Goal: Task Accomplishment & Management: Use online tool/utility

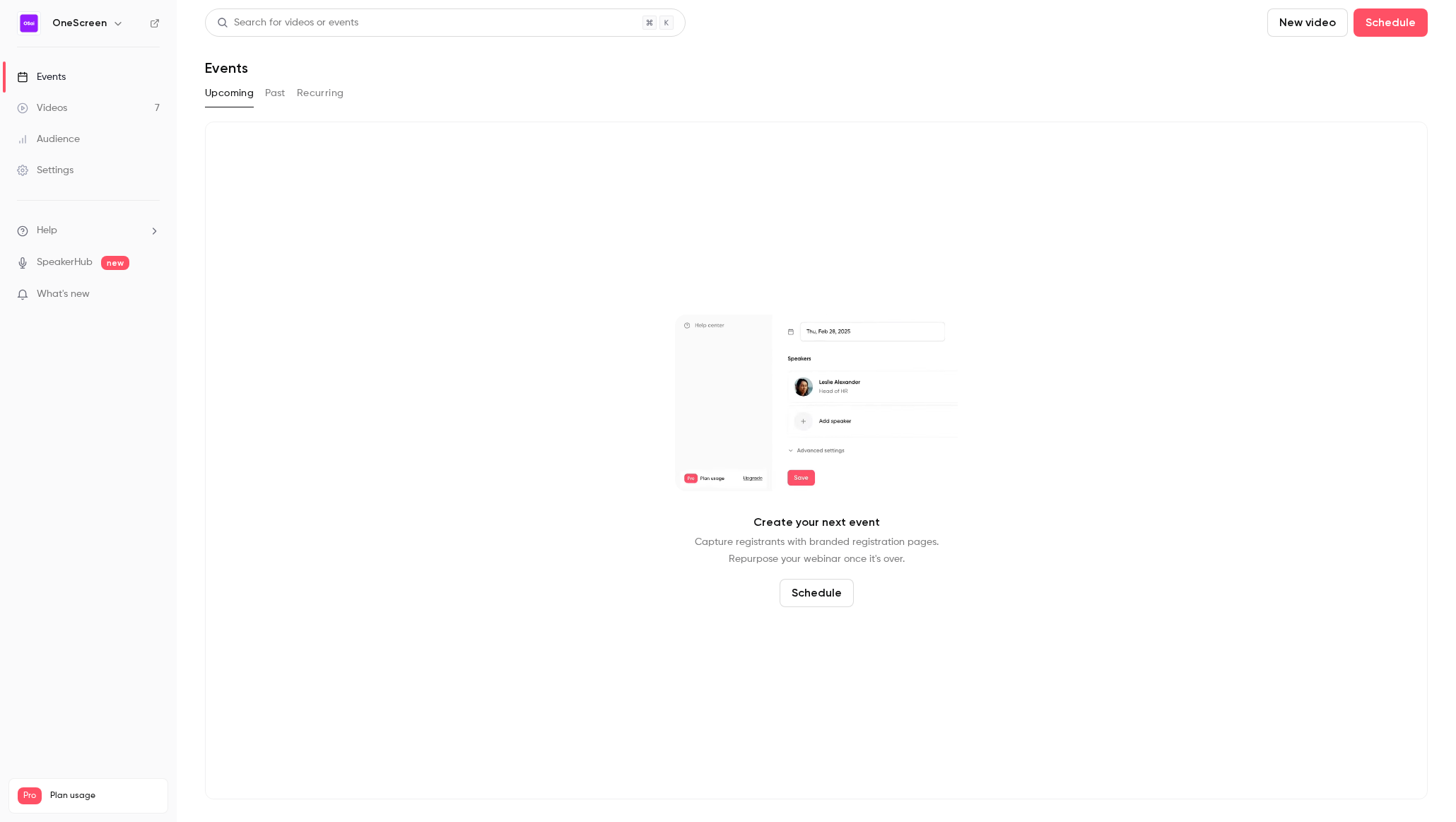
click at [112, 28] on icon "button" at bounding box center [118, 23] width 12 height 12
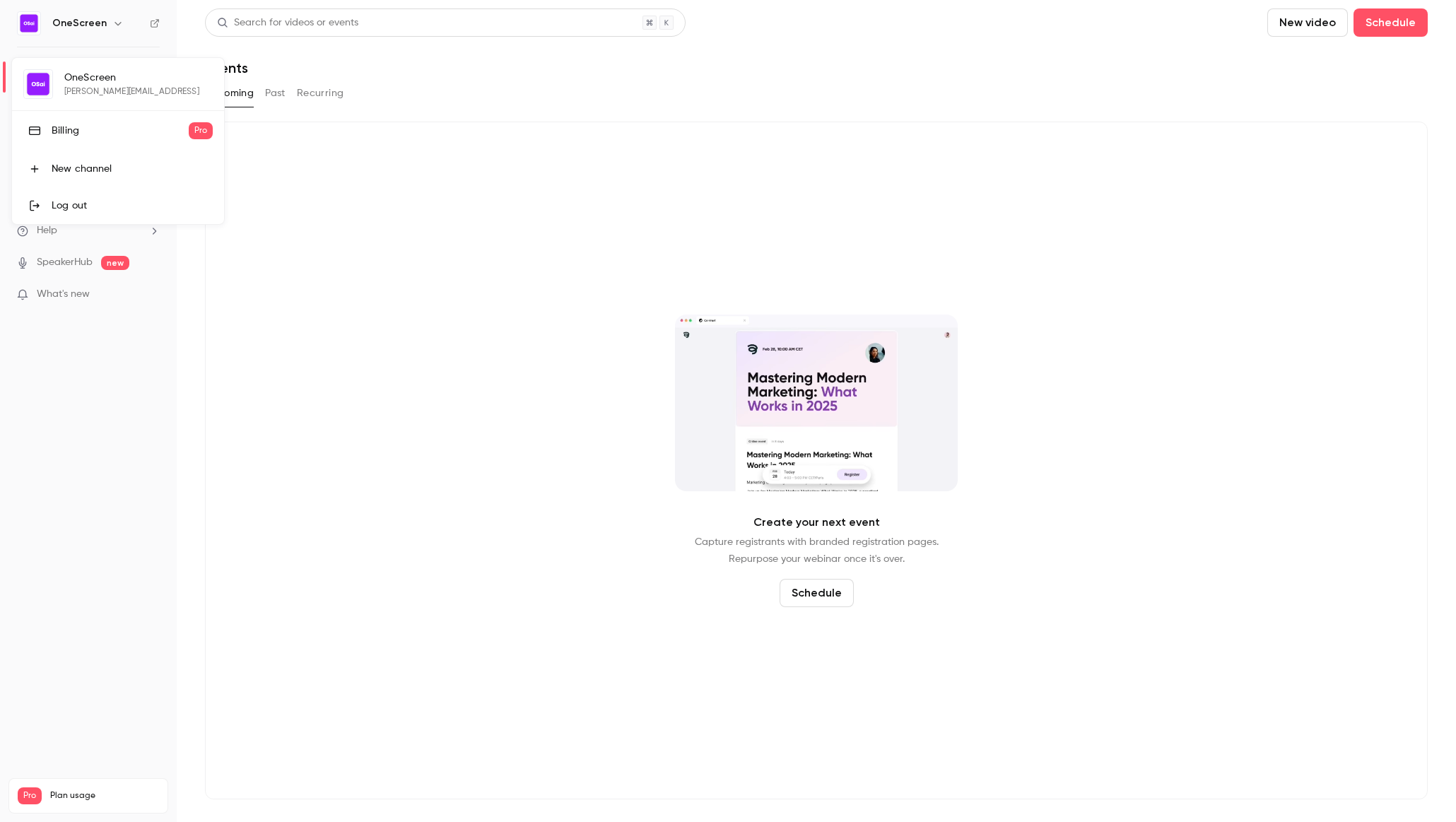
click at [80, 201] on div "Log out" at bounding box center [131, 206] width 161 height 14
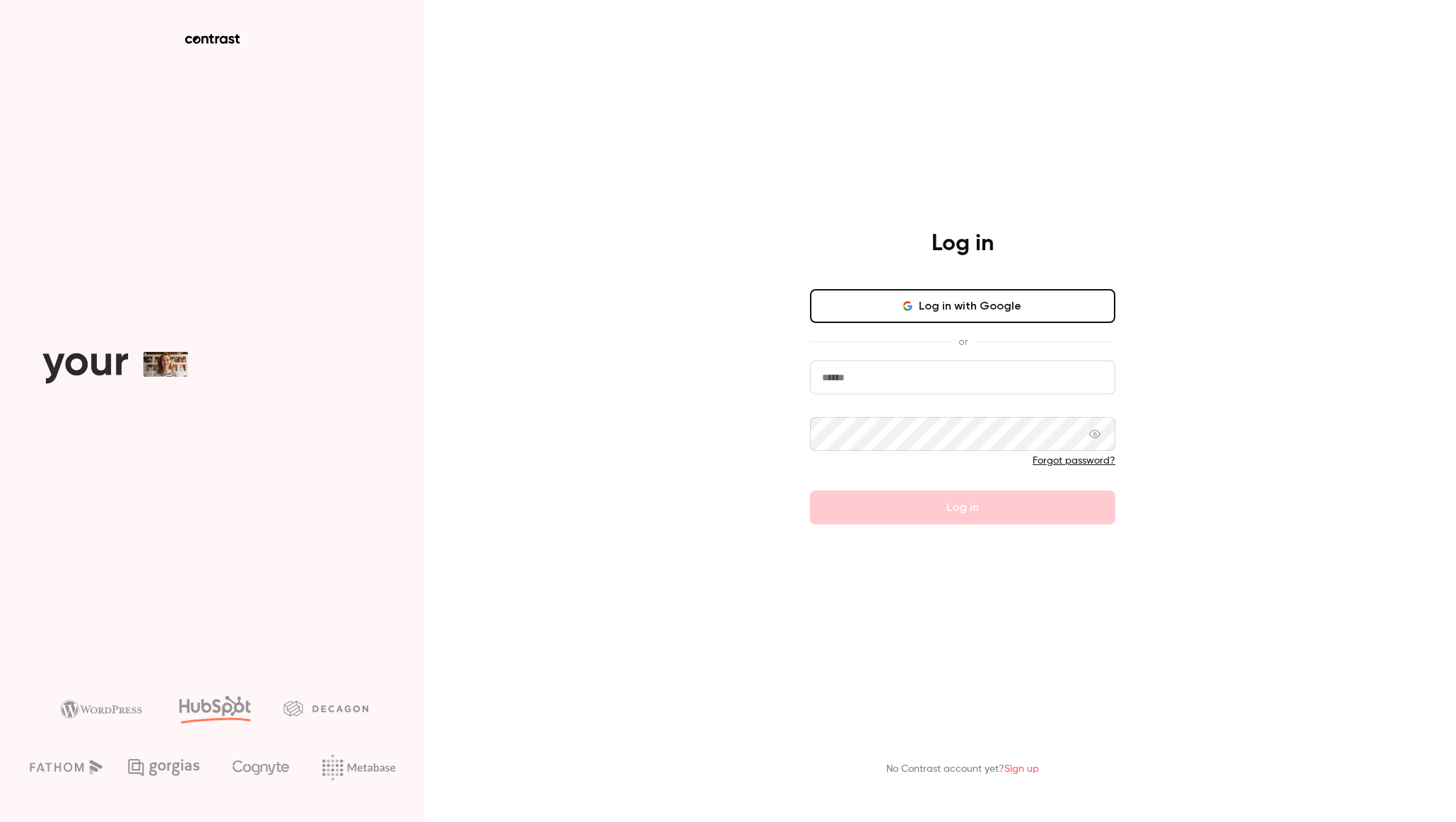
click at [897, 301] on button "Log in with Google" at bounding box center [963, 306] width 305 height 34
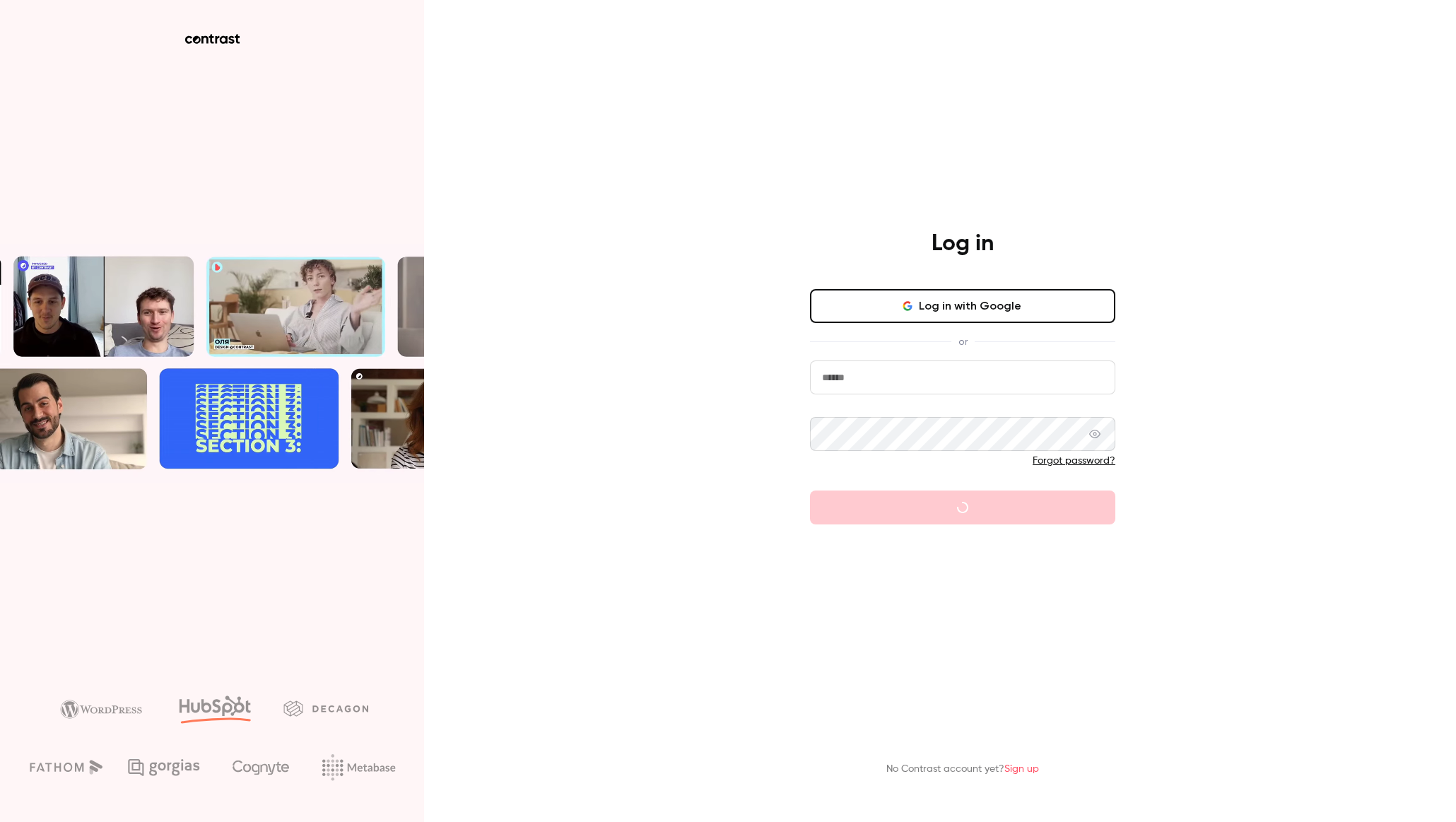
type input "**********"
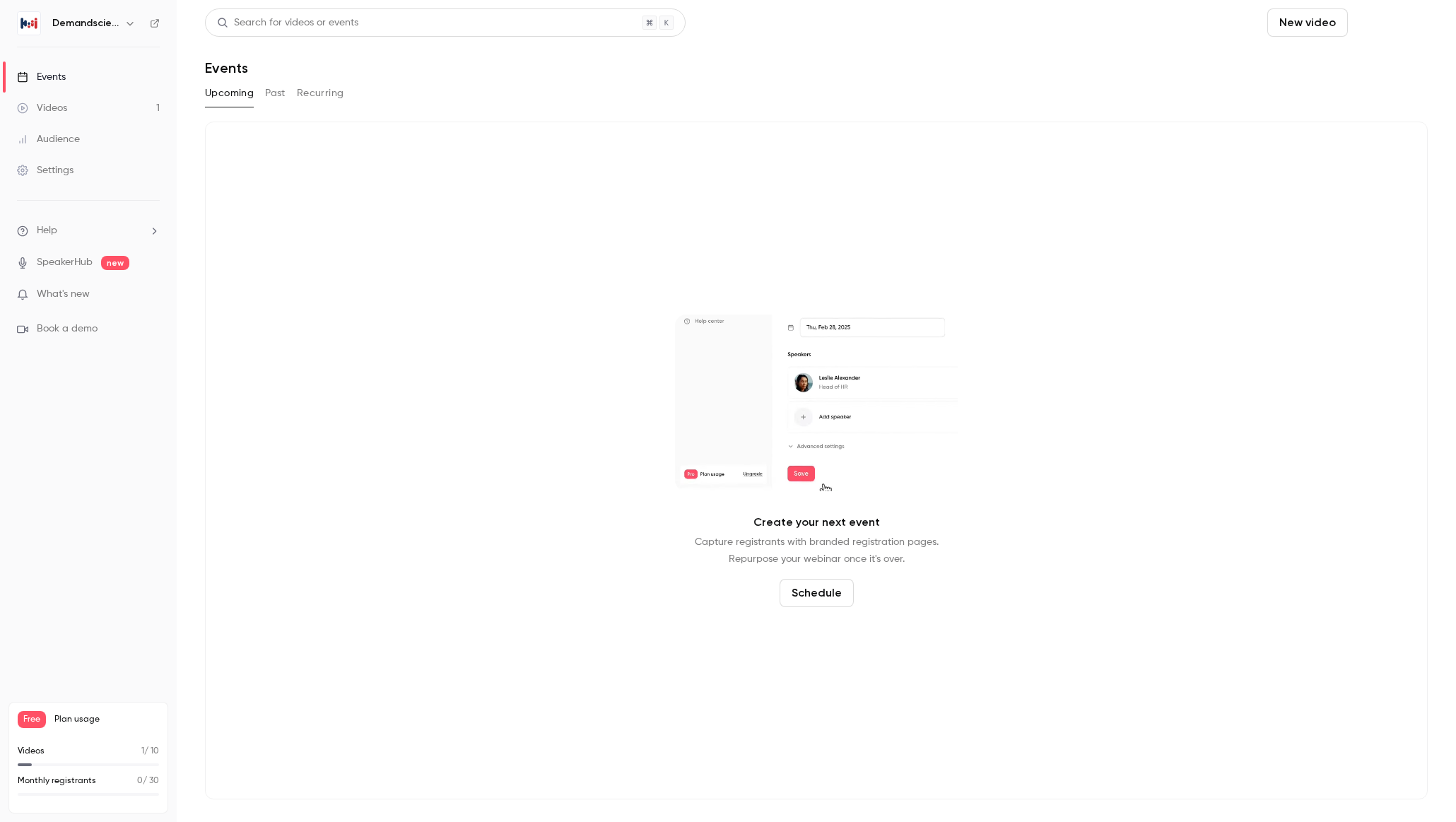
click at [1395, 27] on button "Schedule" at bounding box center [1390, 22] width 75 height 28
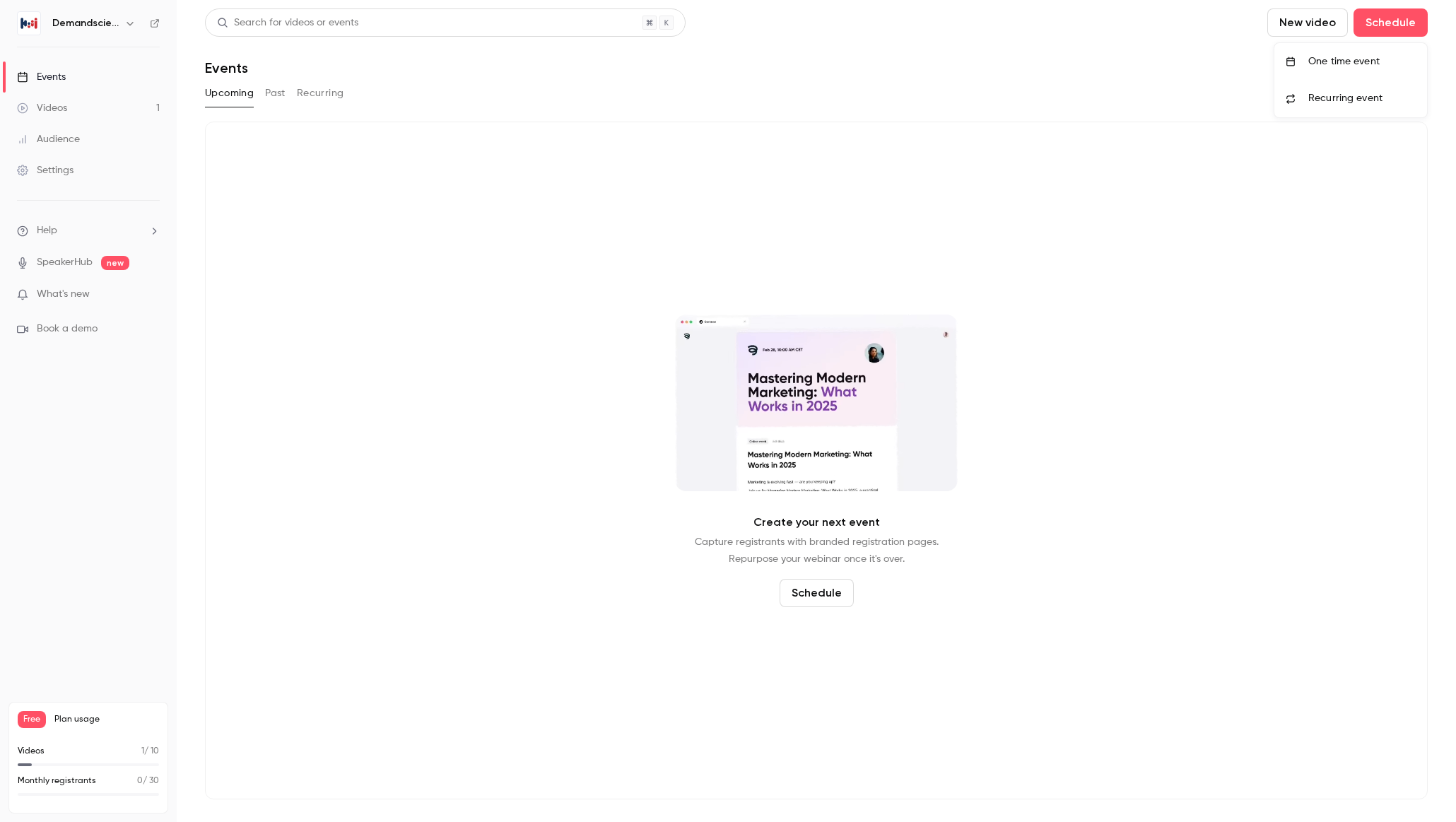
click at [1346, 68] on div "One time event" at bounding box center [1363, 62] width 108 height 14
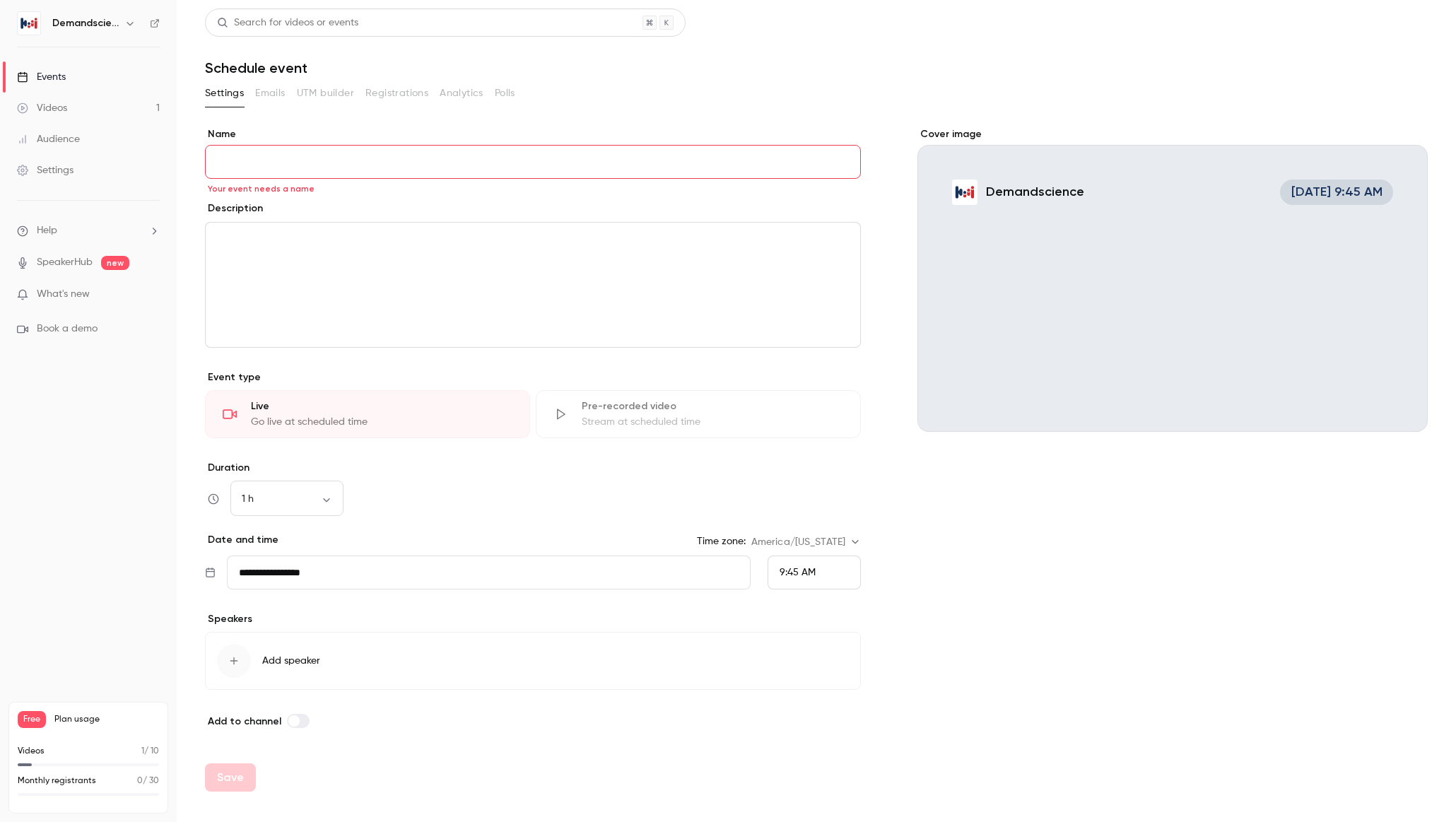
paste input "**********"
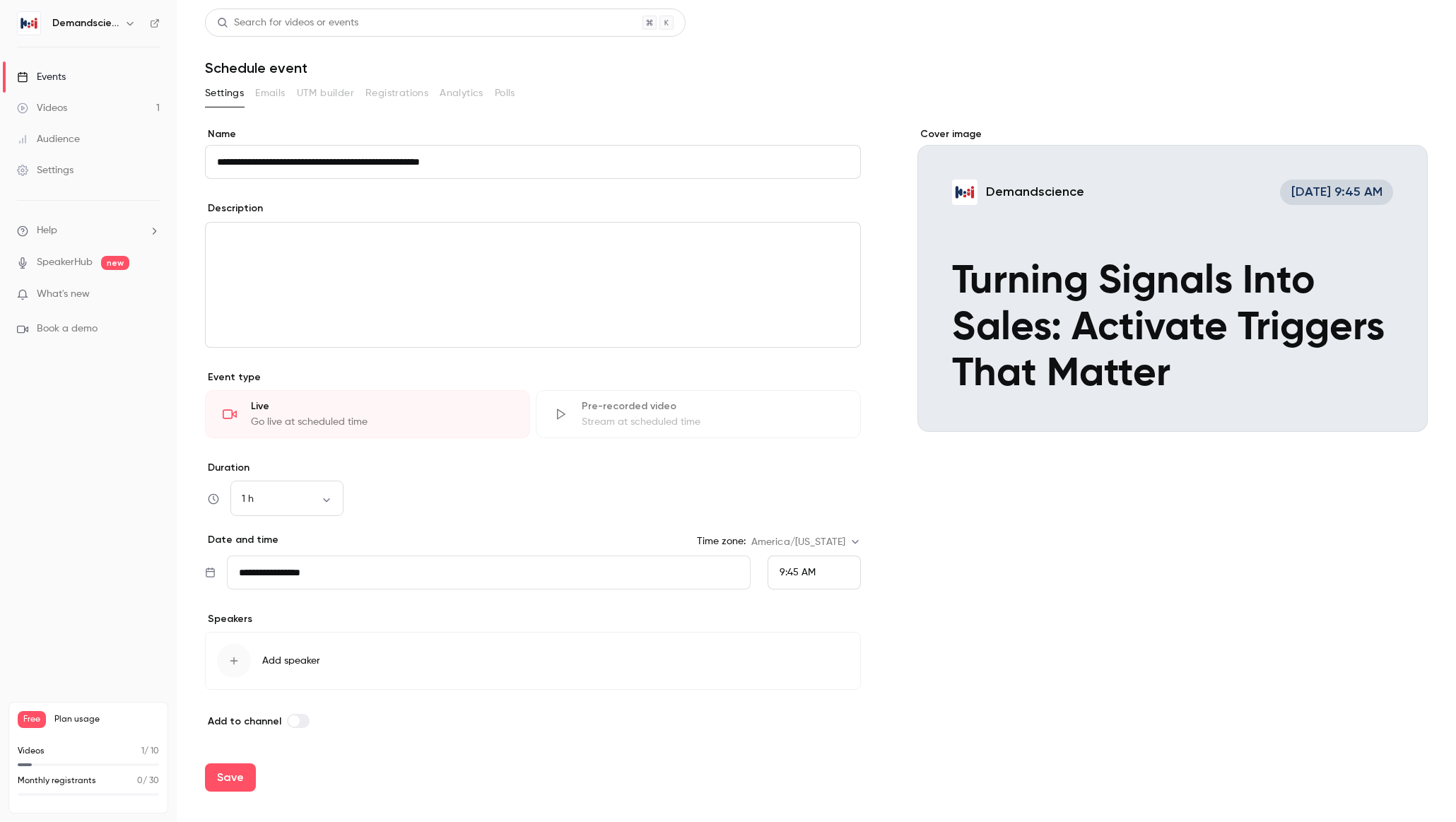
type input "**********"
click at [801, 570] on span "9:45 AM" at bounding box center [798, 572] width 36 height 10
click at [799, 470] on span "10:00 AM" at bounding box center [800, 467] width 42 height 10
click at [945, 603] on div "Cover image Demandscience [DATE] 10:00 AM Turning Signals Into Sales: Activate …" at bounding box center [1173, 429] width 510 height 603
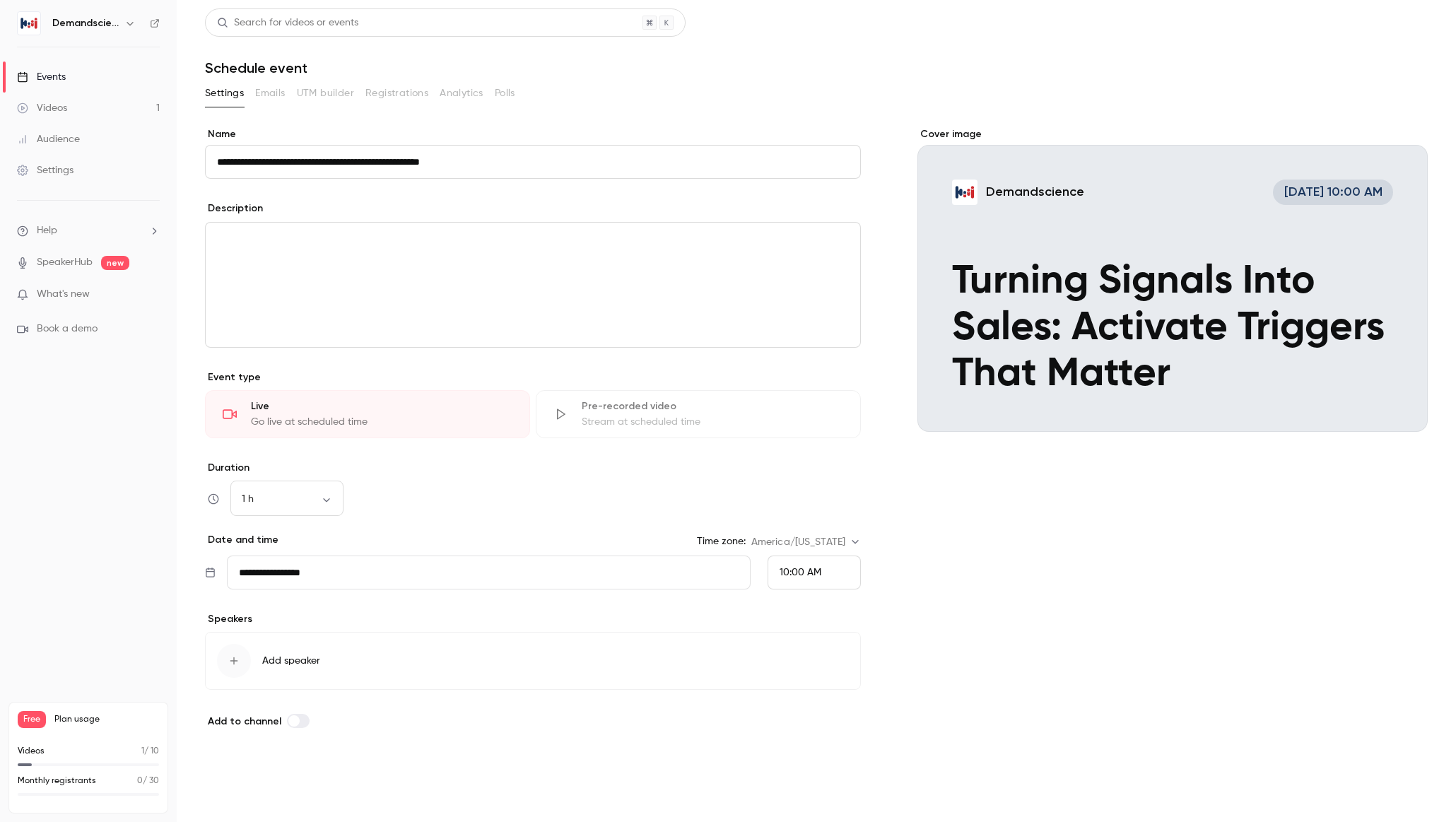
click at [231, 775] on button "Save" at bounding box center [230, 777] width 51 height 28
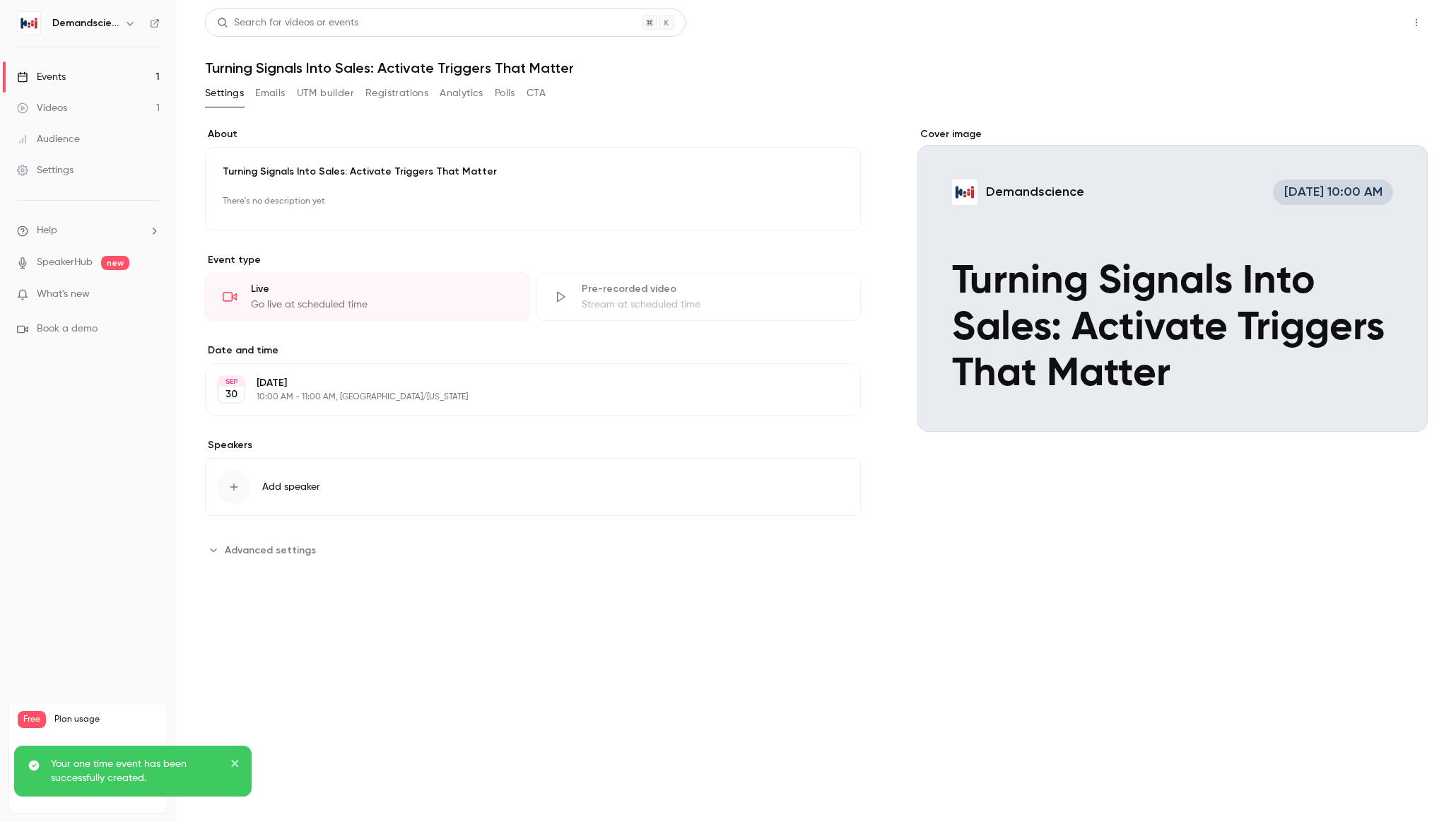
click at [1362, 24] on button "Share" at bounding box center [1366, 22] width 56 height 28
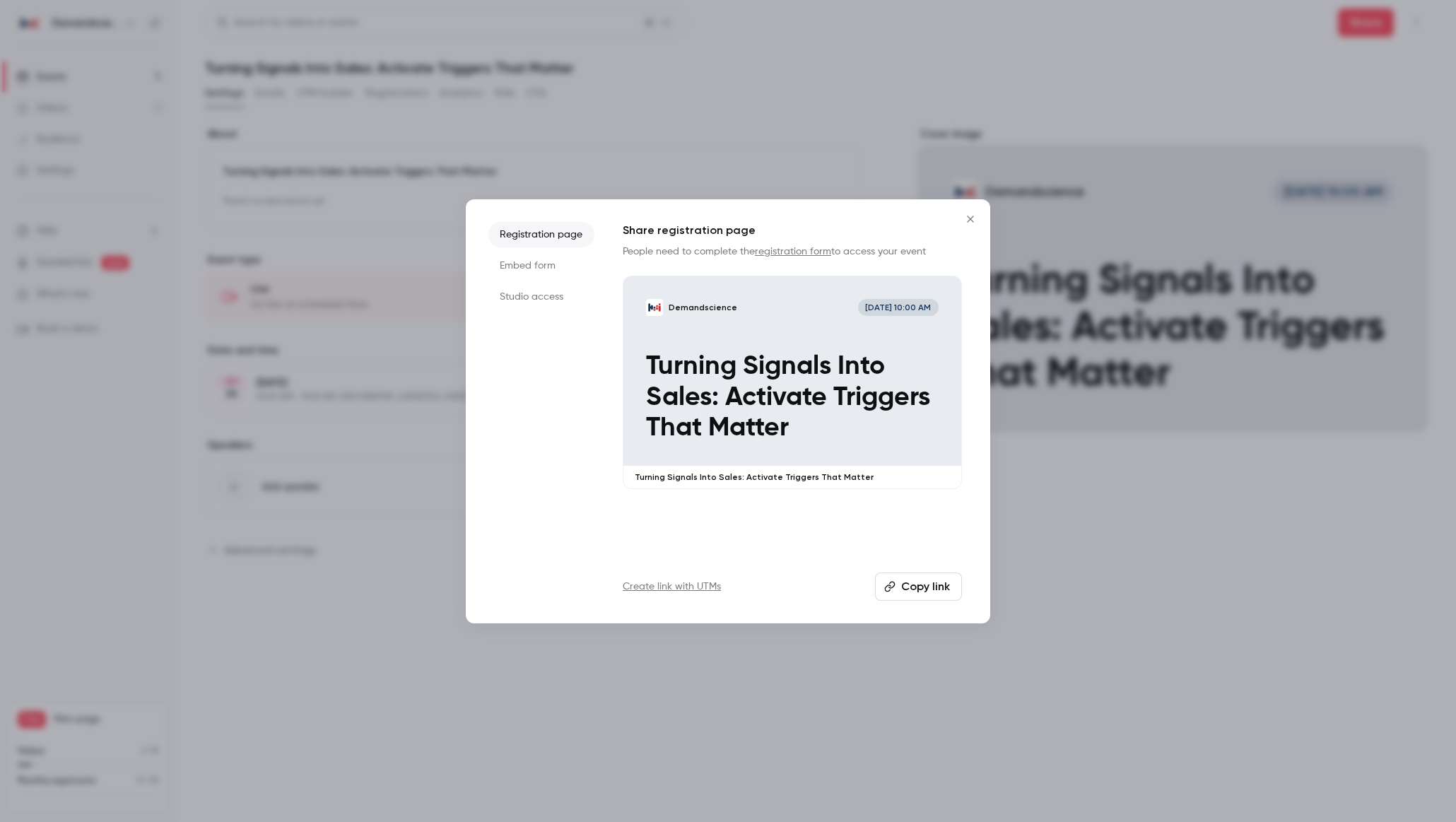
click at [511, 294] on li "Studio access" at bounding box center [542, 296] width 106 height 25
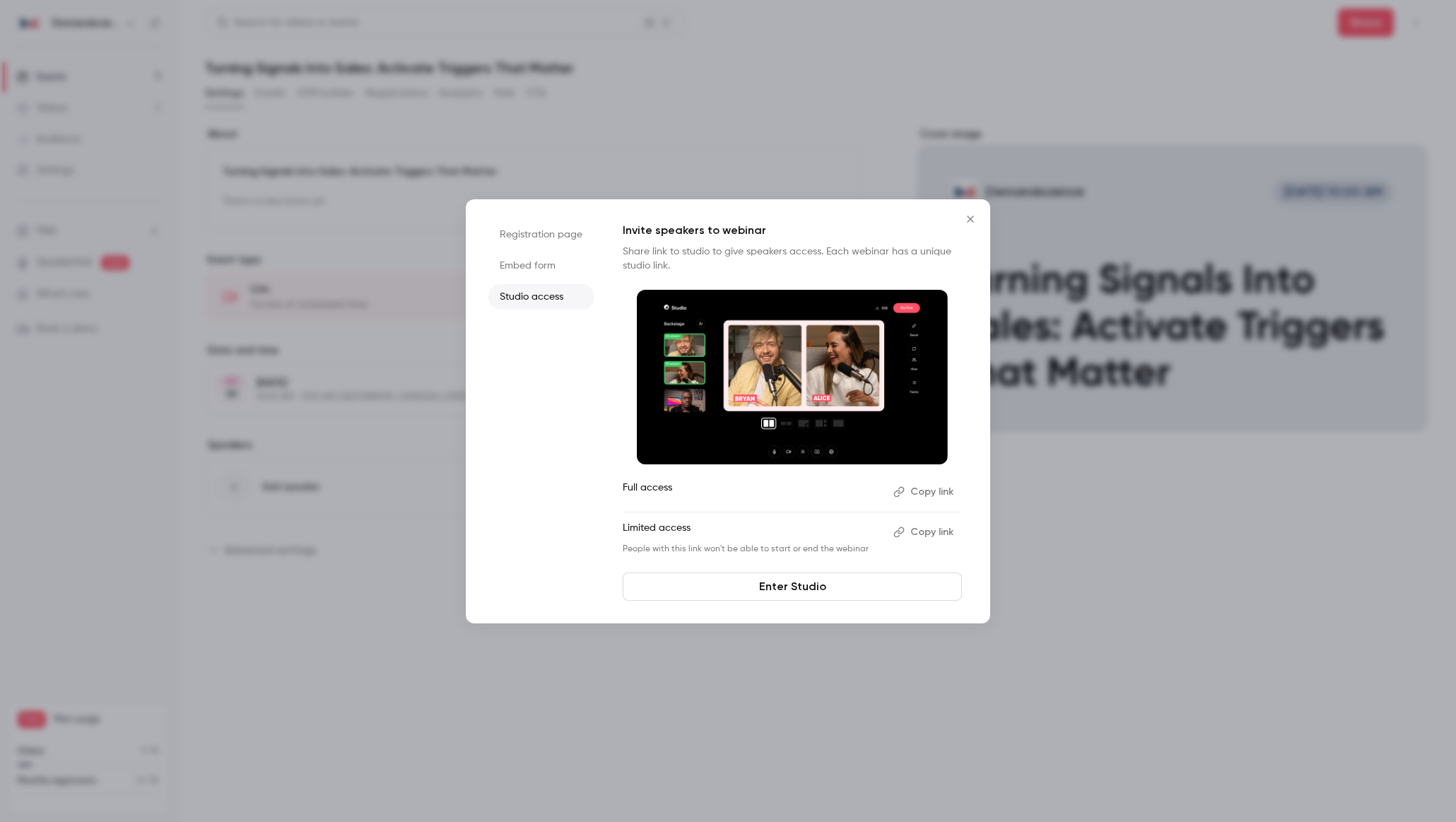
click at [927, 527] on button "Copy link" at bounding box center [924, 532] width 75 height 22
click at [971, 223] on icon "Close" at bounding box center [970, 219] width 17 height 12
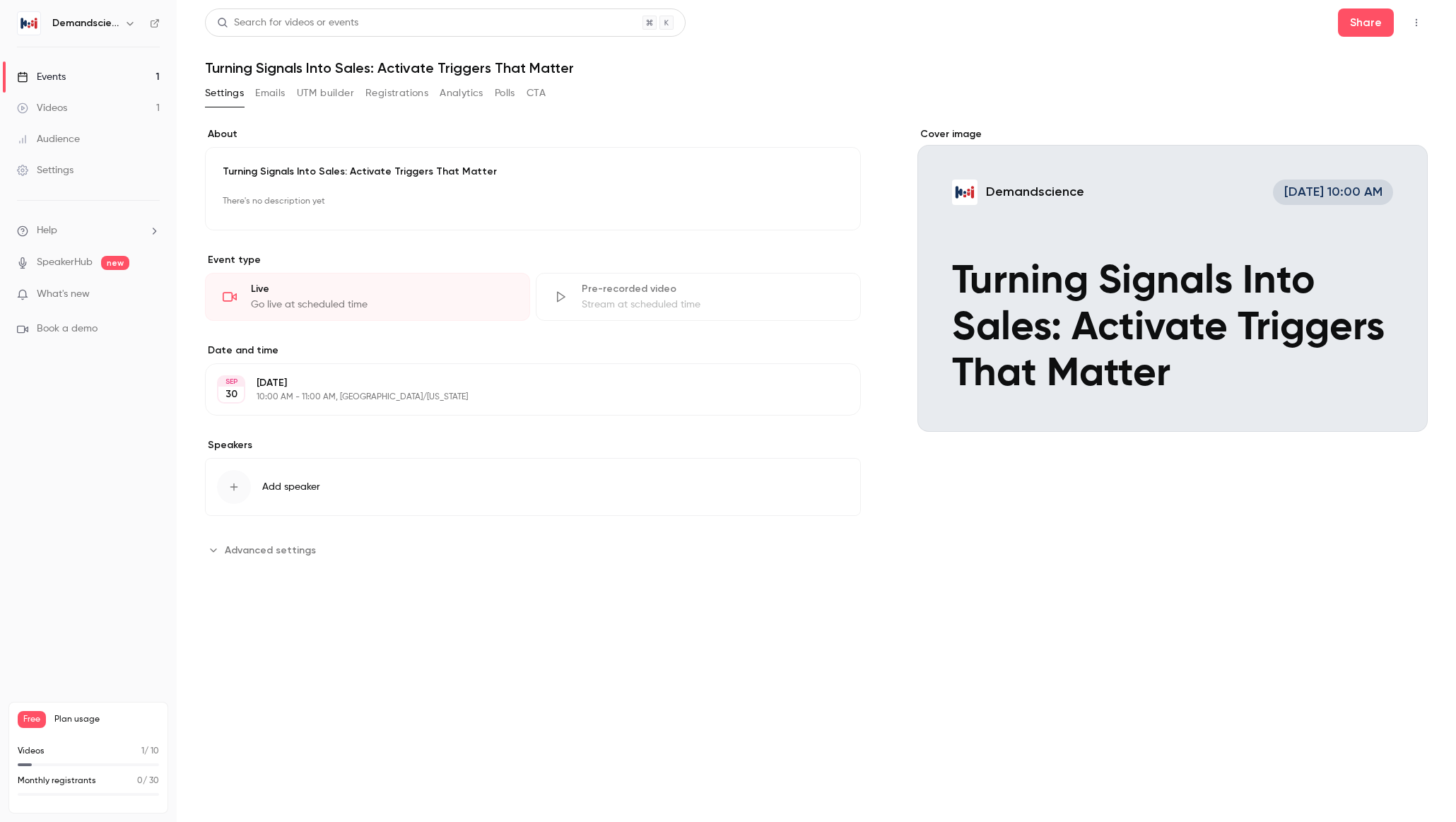
click at [1420, 27] on icon "button" at bounding box center [1416, 22] width 12 height 10
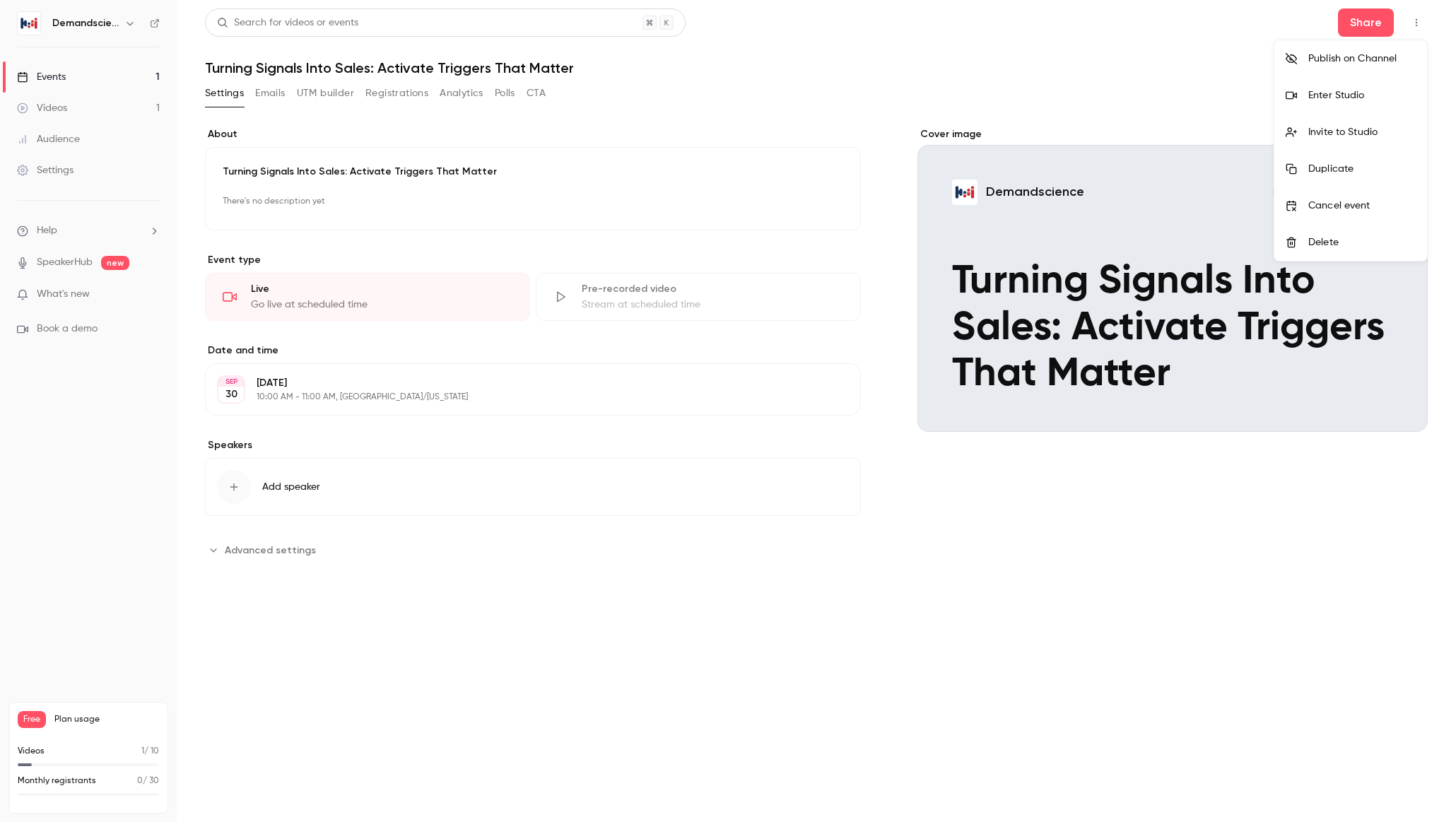
click at [1338, 91] on div "Enter Studio" at bounding box center [1363, 95] width 108 height 14
